Goal: Task Accomplishment & Management: Manage account settings

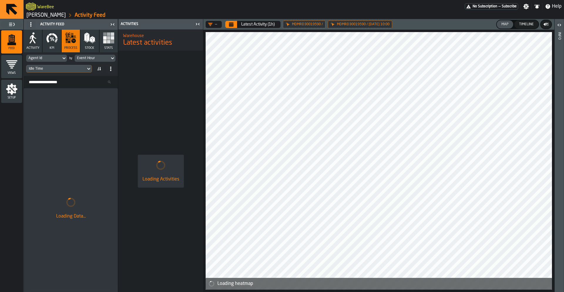
click at [82, 43] on button "Stock" at bounding box center [90, 41] width 18 height 23
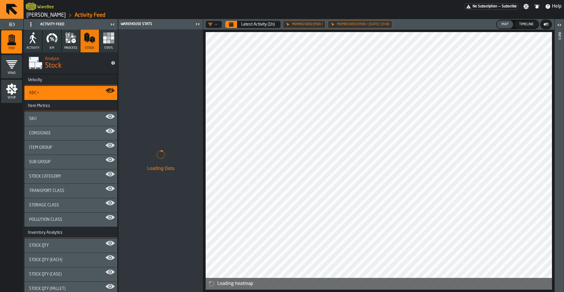
click at [70, 42] on icon "button" at bounding box center [71, 38] width 12 height 12
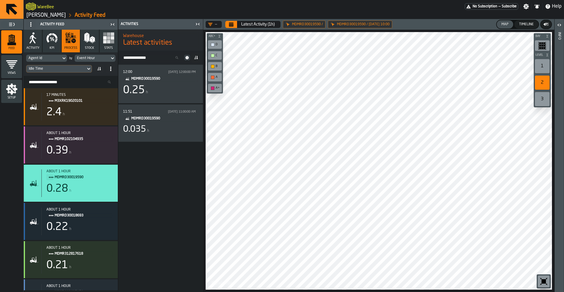
click at [57, 68] on div "Idle Time" at bounding box center [56, 69] width 55 height 4
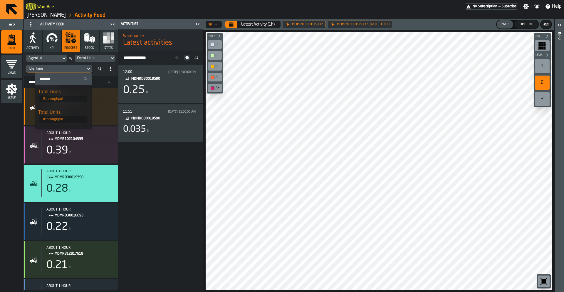
click at [19, 93] on div "Setup" at bounding box center [11, 91] width 21 height 16
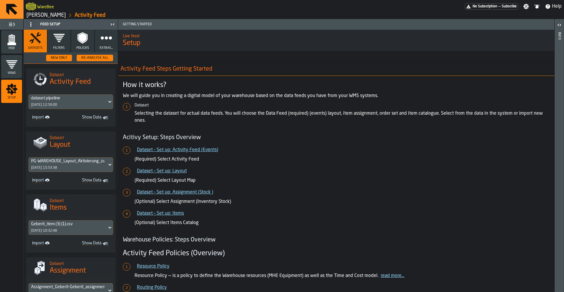
click at [95, 47] on button "Extras..." at bounding box center [106, 41] width 23 height 23
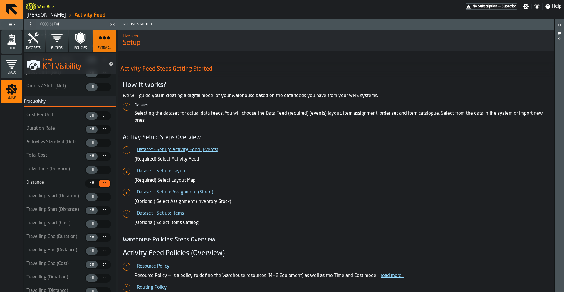
scroll to position [681, 2]
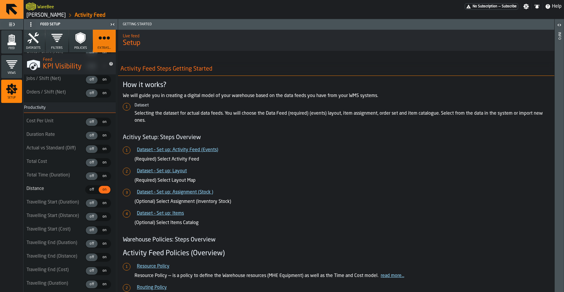
click at [101, 152] on div "on" at bounding box center [105, 149] width 12 height 8
click at [33, 45] on button "Datasets" at bounding box center [33, 41] width 23 height 23
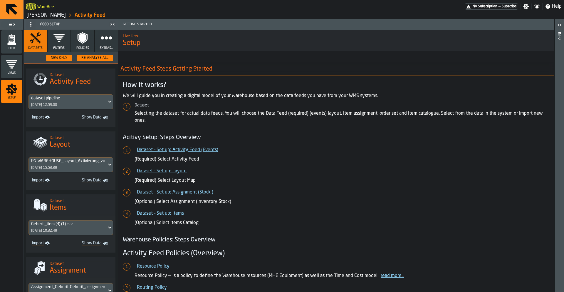
click at [16, 41] on icon "menu Feed" at bounding box center [12, 40] width 12 height 12
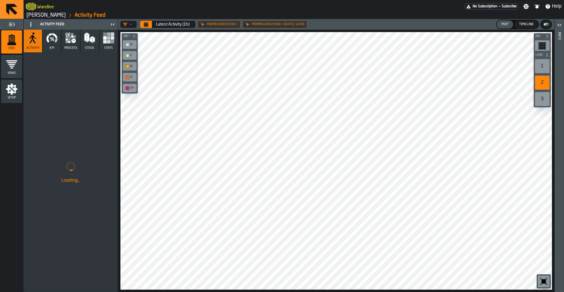
click at [59, 40] on button "KPI" at bounding box center [52, 41] width 18 height 23
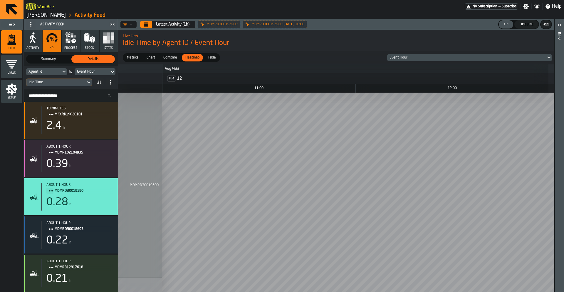
click at [59, 81] on div "Idle Time" at bounding box center [56, 82] width 55 height 4
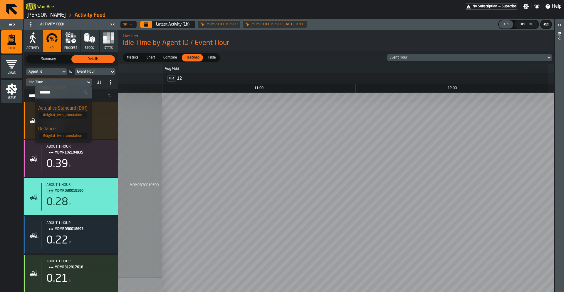
scroll to position [158, 0]
click at [69, 116] on div "Actual vs Standard (Diff)" at bounding box center [63, 112] width 50 height 7
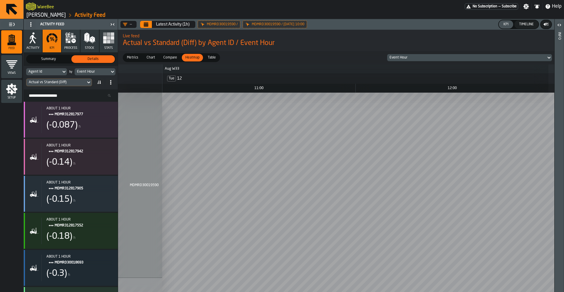
click at [73, 42] on icon "button" at bounding box center [73, 41] width 4 height 4
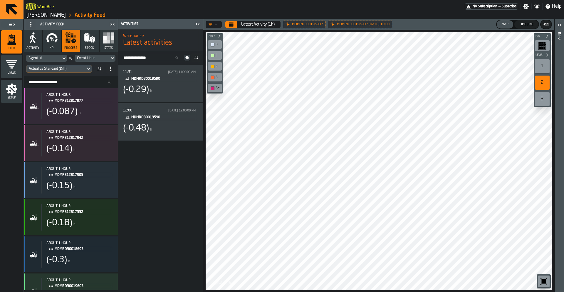
click at [100, 68] on icon at bounding box center [100, 69] width 1 height 4
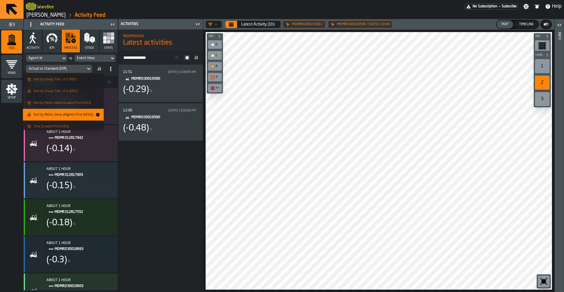
click at [76, 117] on li "Sort by Metric Value (Highest First (DESC))" at bounding box center [63, 115] width 81 height 12
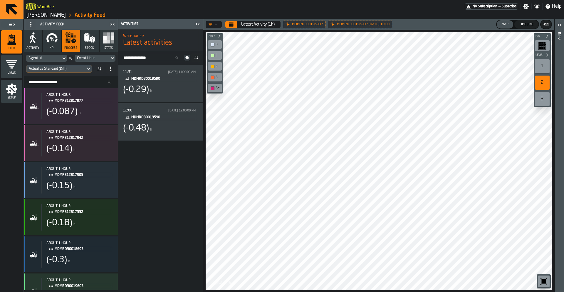
click at [51, 60] on div "Agent Id" at bounding box center [44, 58] width 30 height 4
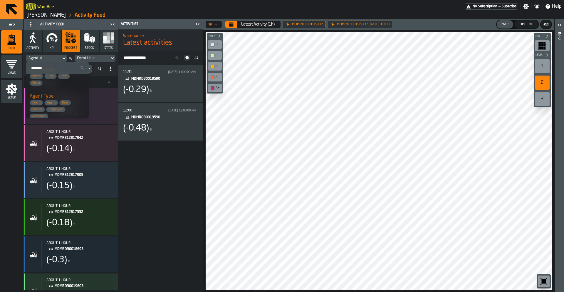
scroll to position [68, 0]
click at [49, 93] on span "Agent Type" at bounding box center [42, 92] width 24 height 5
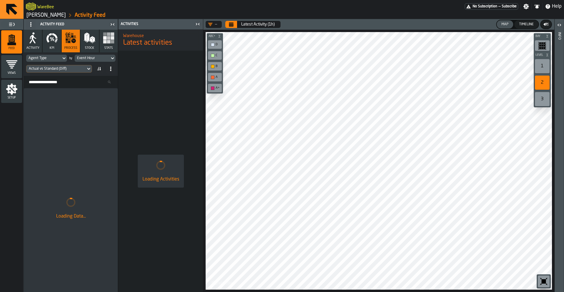
click at [91, 57] on div "Event Hour" at bounding box center [92, 58] width 30 height 4
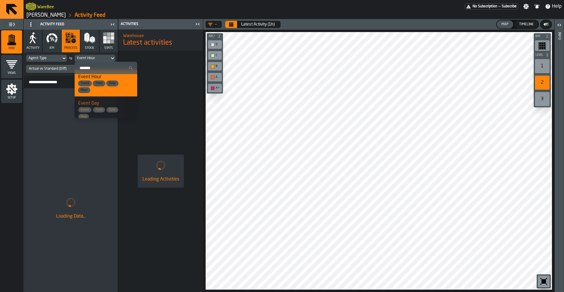
scroll to position [0, 0]
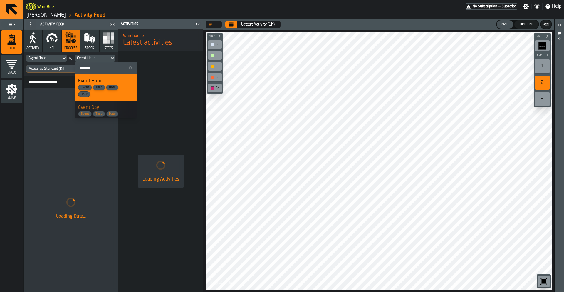
click at [101, 82] on span "Event Hour" at bounding box center [89, 81] width 23 height 5
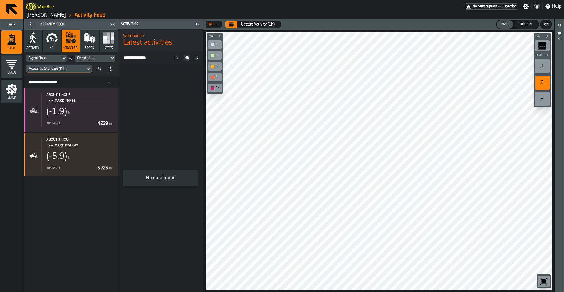
click at [52, 43] on icon "button" at bounding box center [52, 38] width 12 height 12
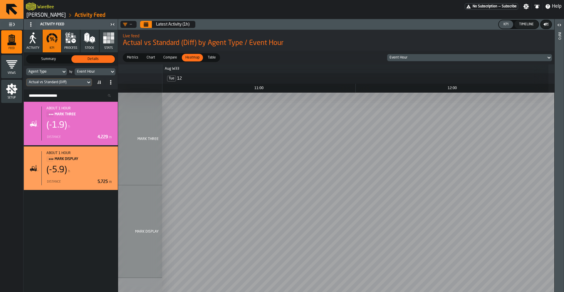
click at [170, 61] on div "Compare" at bounding box center [170, 58] width 21 height 8
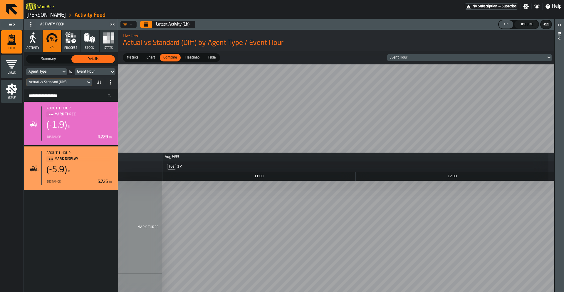
click at [186, 59] on span "Heatmap" at bounding box center [192, 57] width 19 height 5
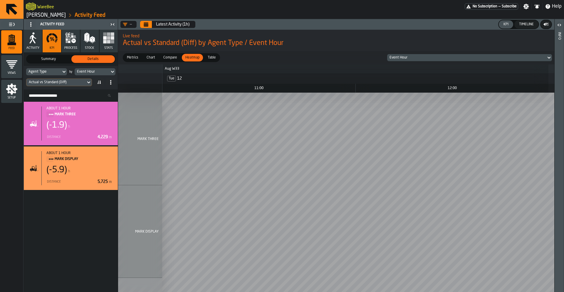
click at [150, 26] on button "Calendar" at bounding box center [146, 24] width 12 height 7
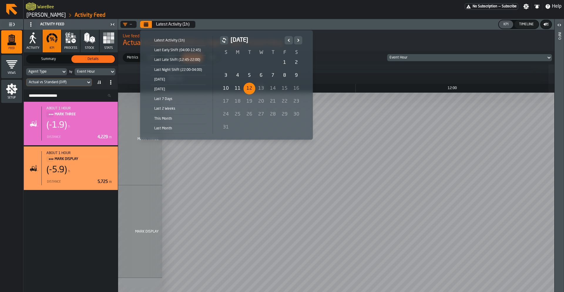
click at [245, 89] on div "12" at bounding box center [250, 89] width 12 height 12
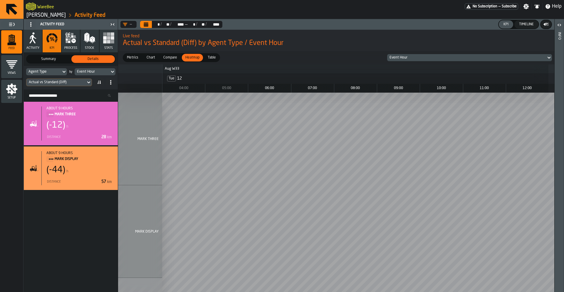
click at [33, 38] on icon "button" at bounding box center [33, 39] width 6 height 9
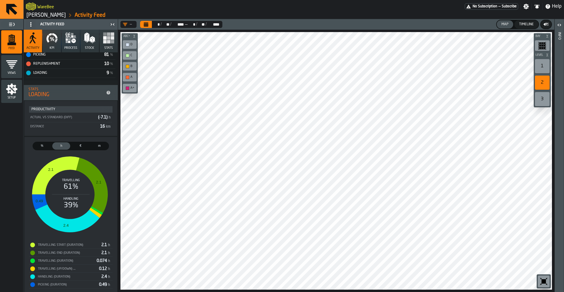
scroll to position [154, 0]
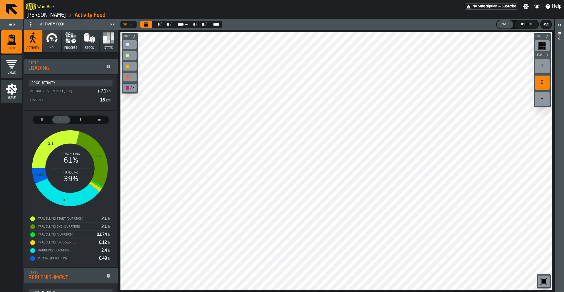
click at [52, 44] on icon "button" at bounding box center [52, 38] width 12 height 12
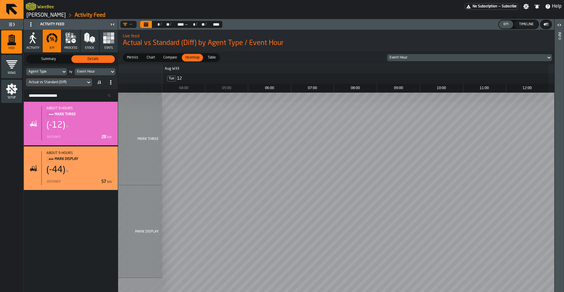
click at [75, 47] on span "process" at bounding box center [70, 48] width 13 height 4
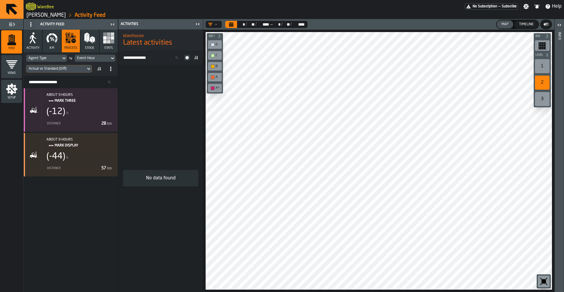
click at [52, 45] on button "KPI" at bounding box center [52, 41] width 18 height 23
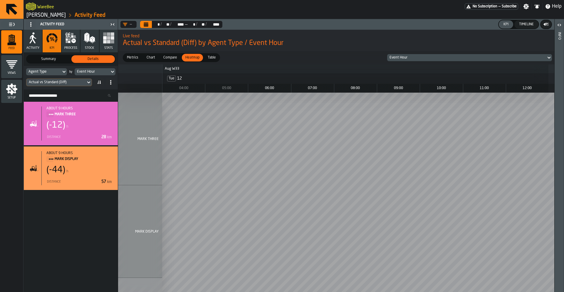
click at [56, 81] on div "Actual vs Standard (Diff)" at bounding box center [56, 82] width 55 height 4
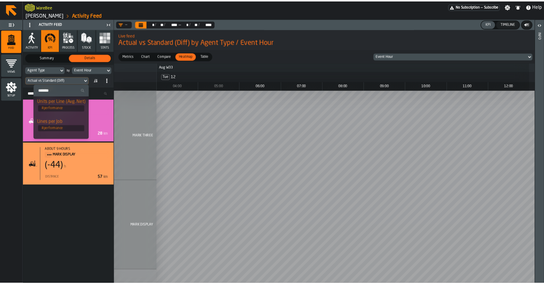
scroll to position [57, 0]
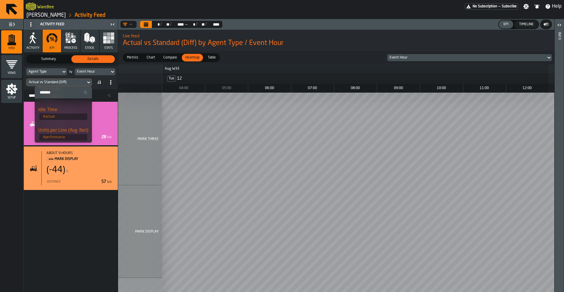
click at [54, 114] on span "# actual" at bounding box center [63, 116] width 48 height 6
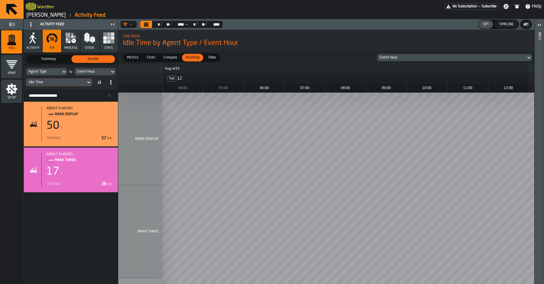
click at [29, 39] on icon "button" at bounding box center [33, 38] width 12 height 12
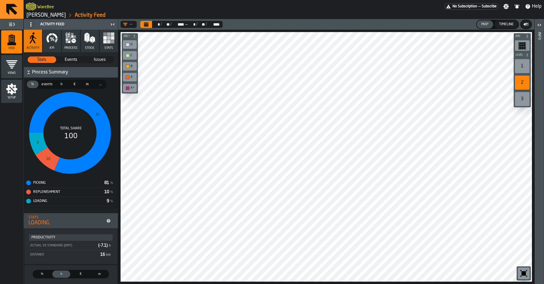
click at [54, 46] on button "KPI" at bounding box center [52, 41] width 18 height 23
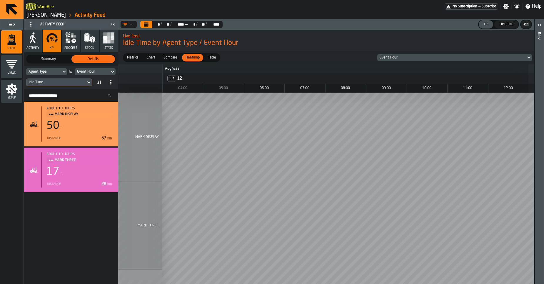
click at [73, 46] on span "process" at bounding box center [70, 48] width 13 height 4
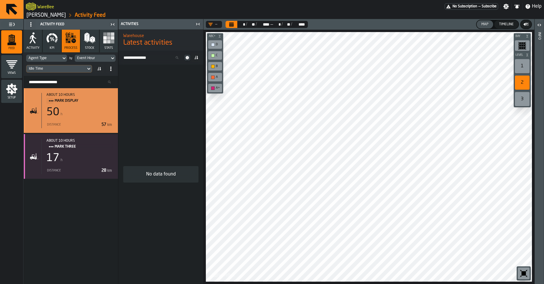
click at [86, 106] on div "50 h" at bounding box center [79, 112] width 67 height 12
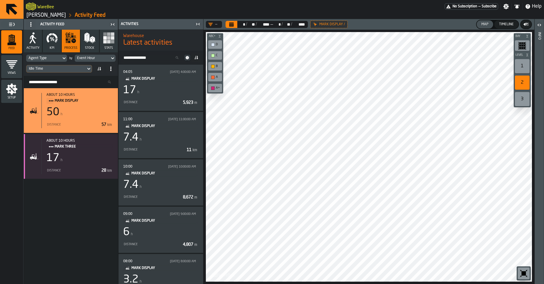
click at [106, 43] on rect "button" at bounding box center [105, 42] width 4 height 4
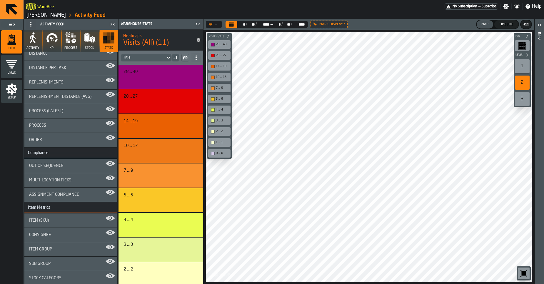
scroll to position [79, 0]
